Goal: Navigation & Orientation: Understand site structure

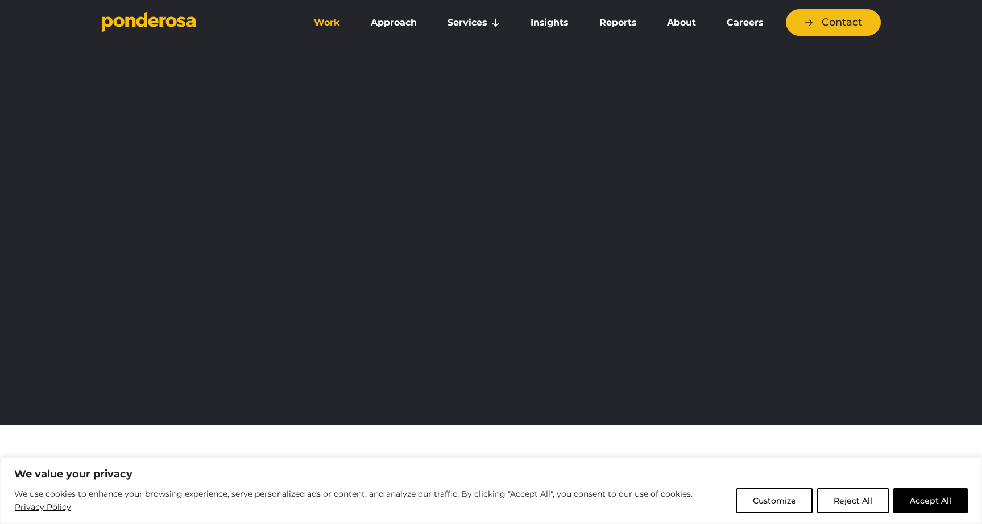
click at [332, 23] on link "Work" at bounding box center [327, 23] width 52 height 24
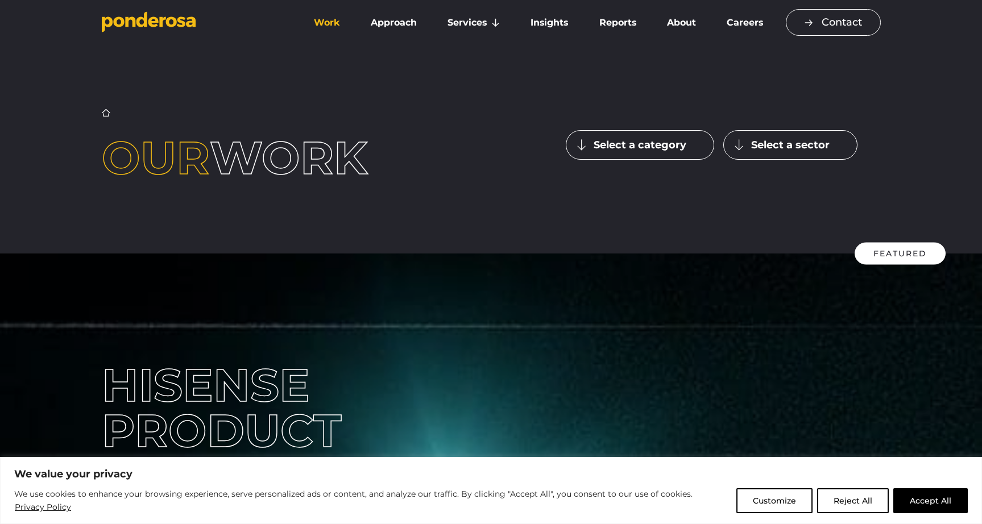
click at [838, 23] on link "Contact" at bounding box center [833, 22] width 95 height 27
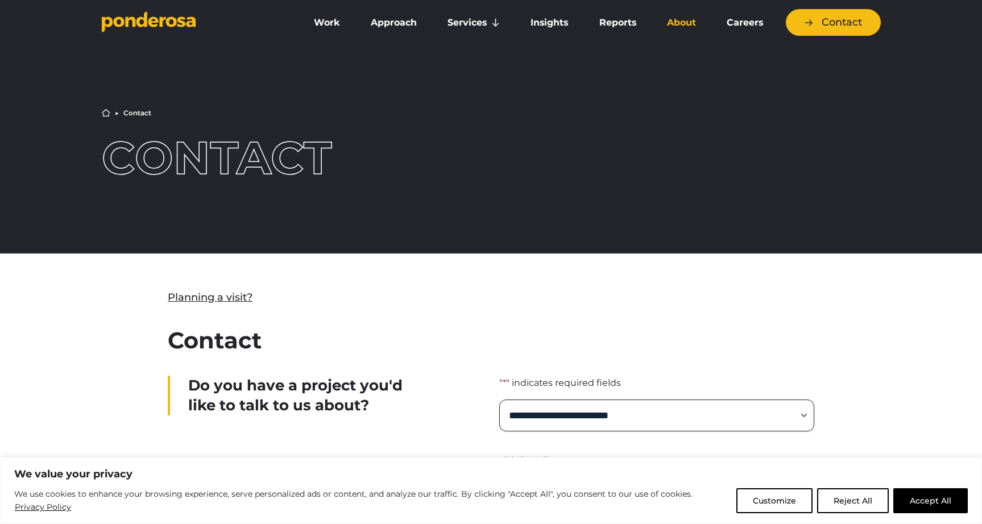
click at [681, 23] on link "About" at bounding box center [681, 23] width 55 height 24
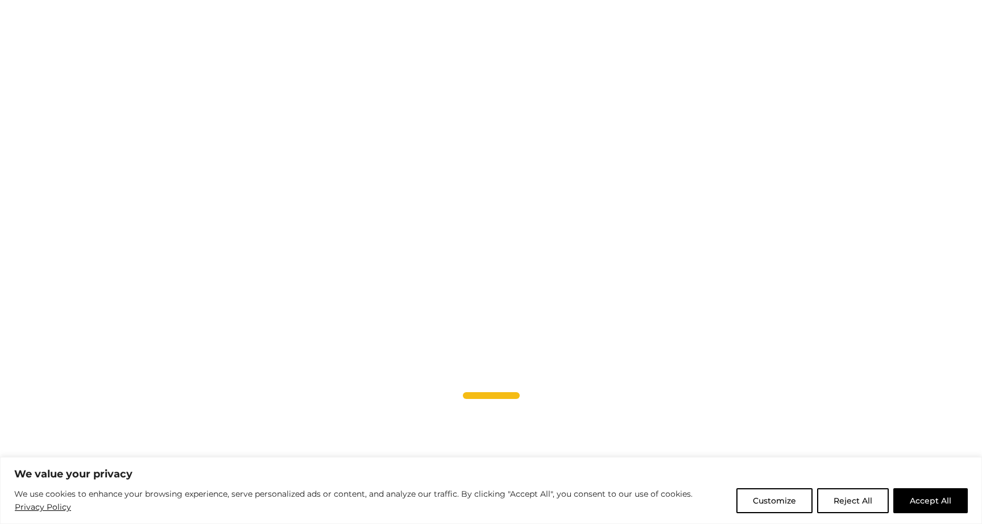
scroll to position [1003, 0]
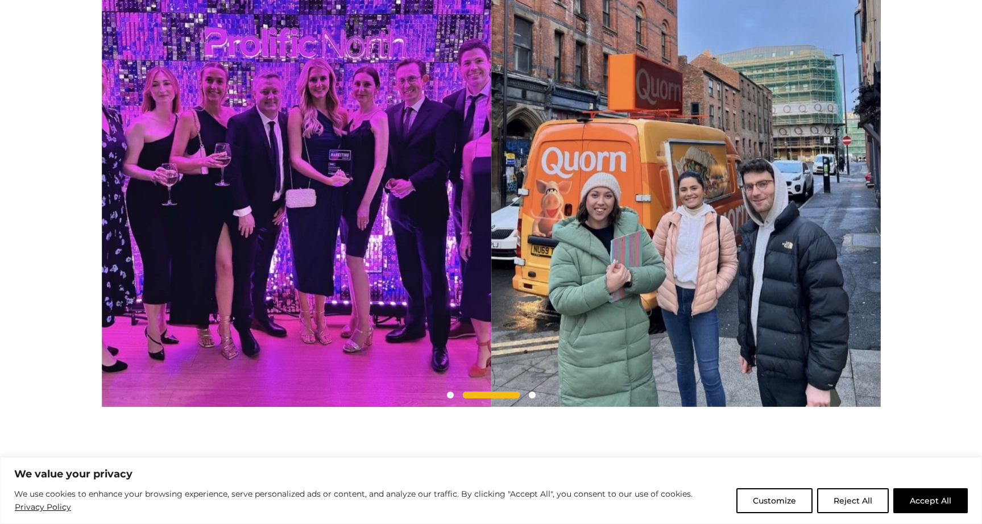
click at [531, 399] on span at bounding box center [532, 395] width 7 height 7
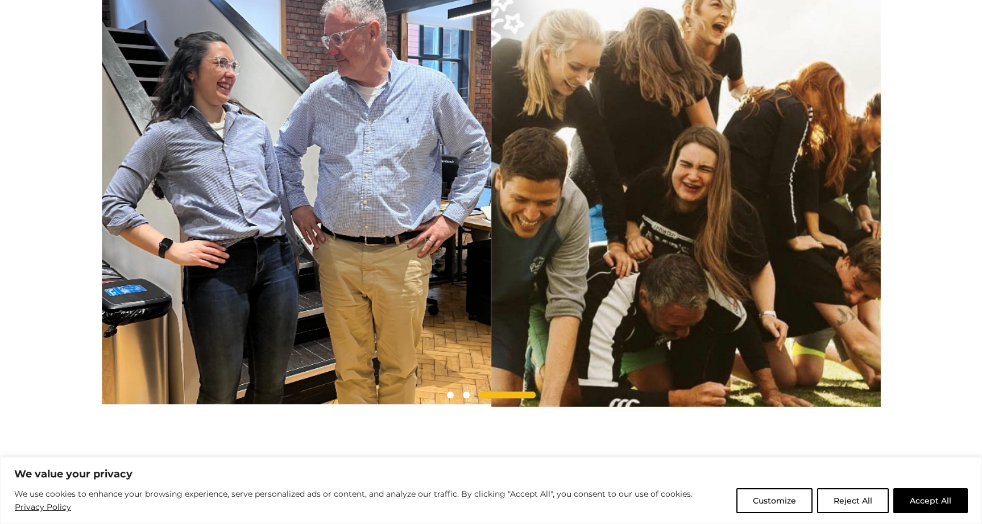
click at [531, 399] on span at bounding box center [507, 395] width 57 height 7
click at [448, 399] on span at bounding box center [450, 395] width 7 height 7
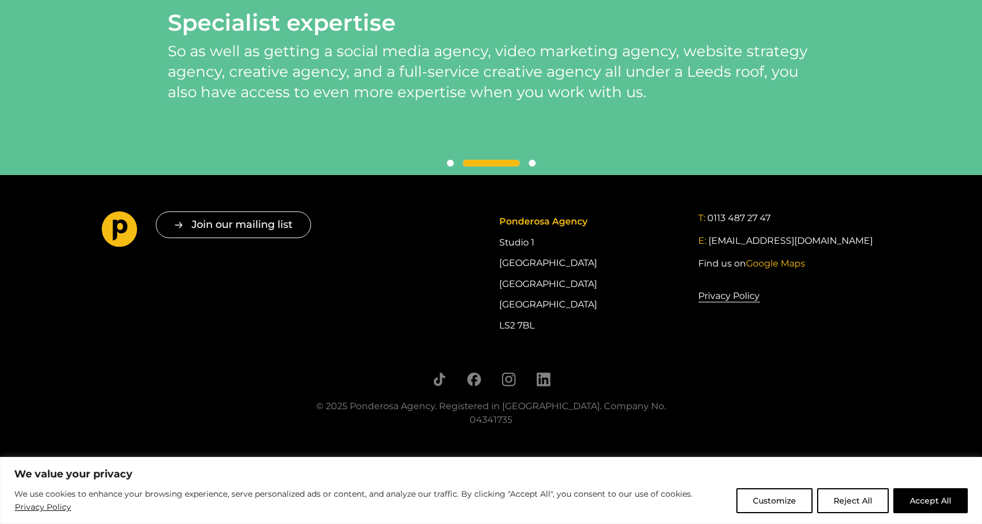
scroll to position [2583, 0]
